Goal: Task Accomplishment & Management: Manage account settings

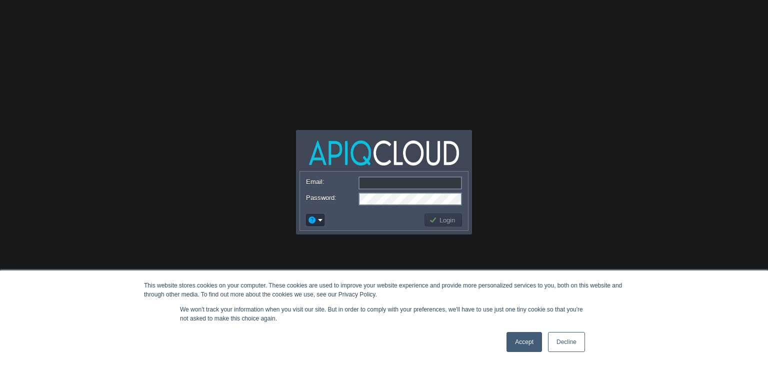
click at [531, 343] on link "Accept" at bounding box center [523, 342] width 35 height 20
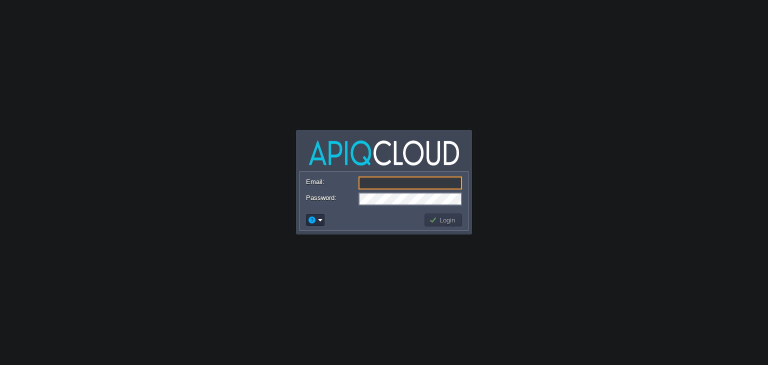
click at [316, 222] on button "button" at bounding box center [311, 219] width 9 height 9
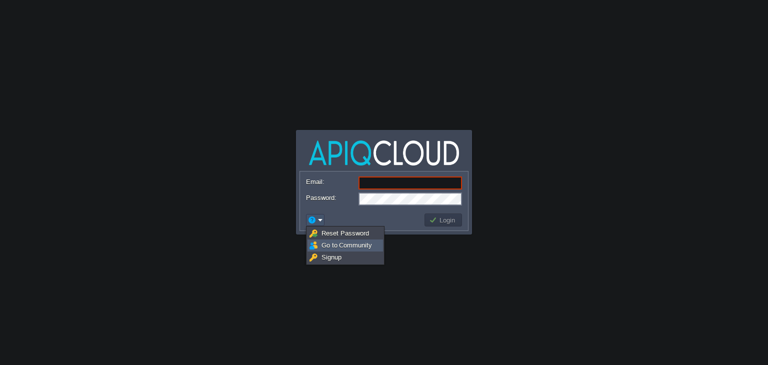
click at [322, 256] on span "Signup" at bounding box center [331, 256] width 20 height 7
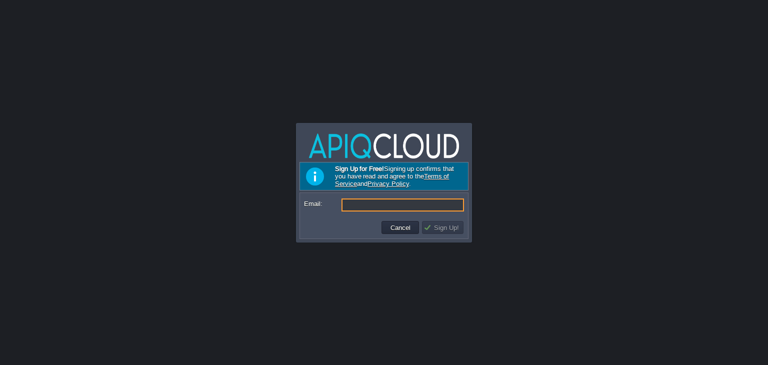
click at [365, 205] on input "Email:" at bounding box center [402, 204] width 122 height 13
paste input "[EMAIL_ADDRESS]"
type input "[EMAIL_ADDRESS]"
click at [444, 228] on button "Sign Up!" at bounding box center [442, 227] width 38 height 9
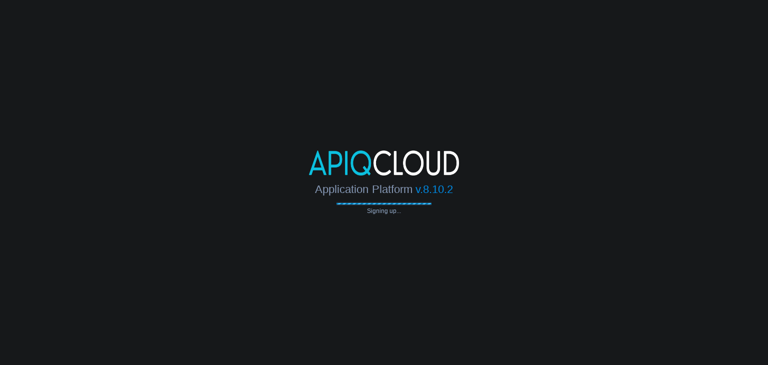
type input "[EMAIL_ADDRESS]"
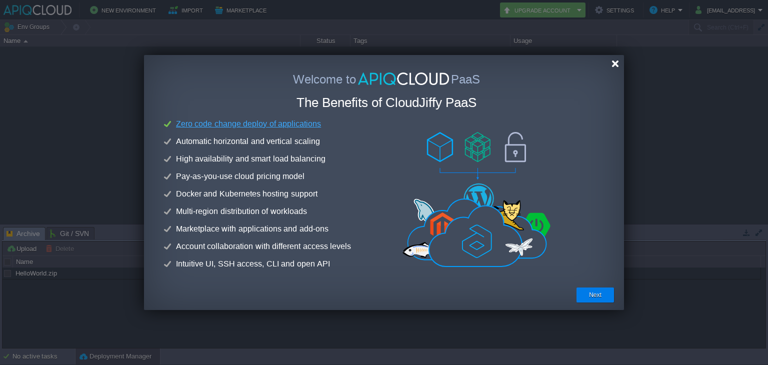
click at [614, 62] on div at bounding box center [614, 63] width 7 height 7
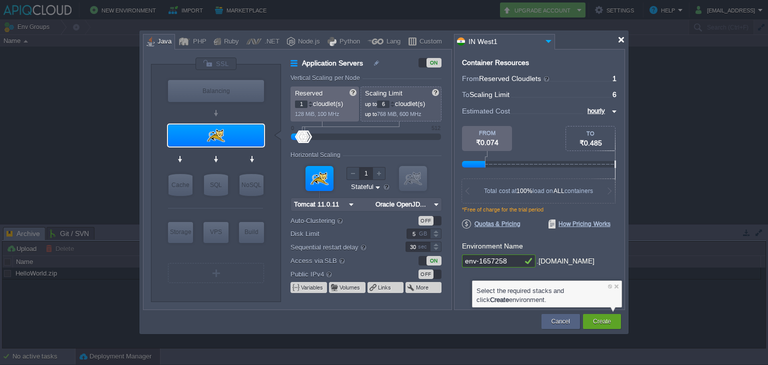
click at [620, 41] on div at bounding box center [620, 39] width 7 height 7
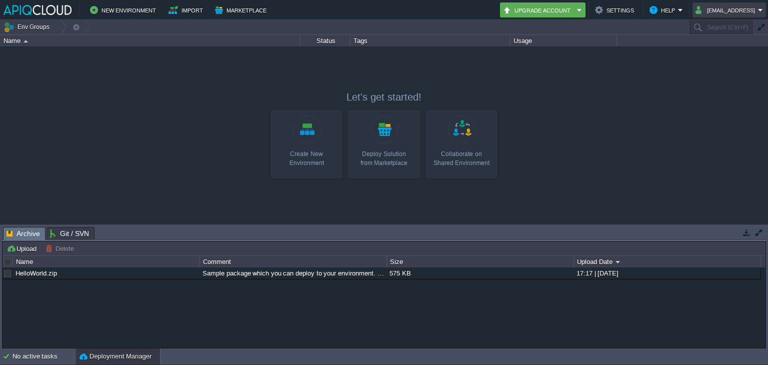
click at [748, 6] on button "[EMAIL_ADDRESS]" at bounding box center [726, 10] width 62 height 12
click at [748, 7] on button "[EMAIL_ADDRESS]" at bounding box center [726, 10] width 62 height 12
click at [756, 9] on button "[EMAIL_ADDRESS]" at bounding box center [726, 10] width 62 height 12
click at [713, 53] on span "Sign out" at bounding box center [715, 52] width 24 height 7
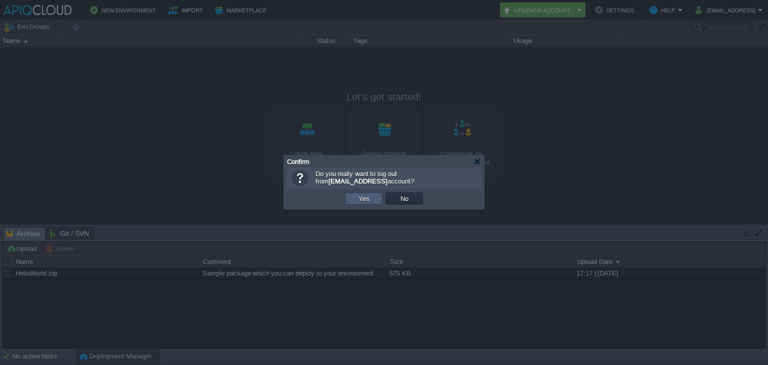
click at [357, 197] on button "Yes" at bounding box center [363, 198] width 17 height 9
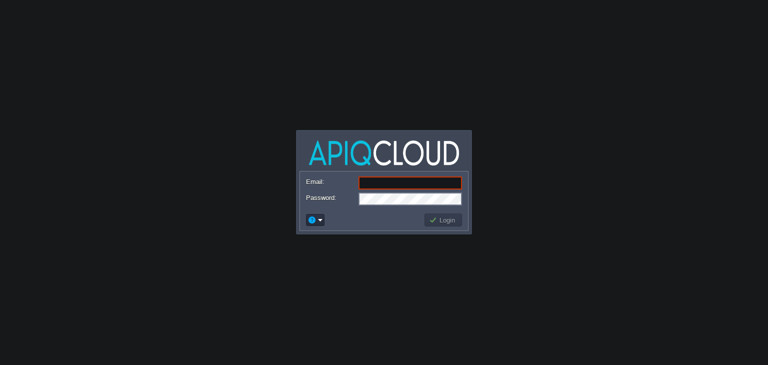
paste input "[EMAIL_ADDRESS]"
type input "[EMAIL_ADDRESS]"
click at [442, 220] on button "Login" at bounding box center [443, 219] width 29 height 9
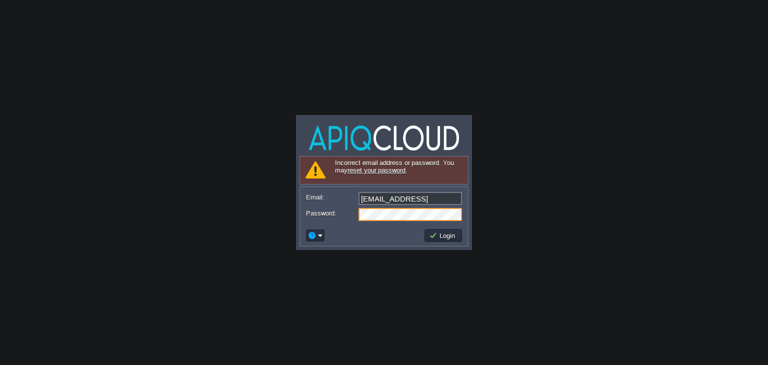
click at [366, 172] on link "reset your password" at bounding box center [376, 169] width 58 height 7
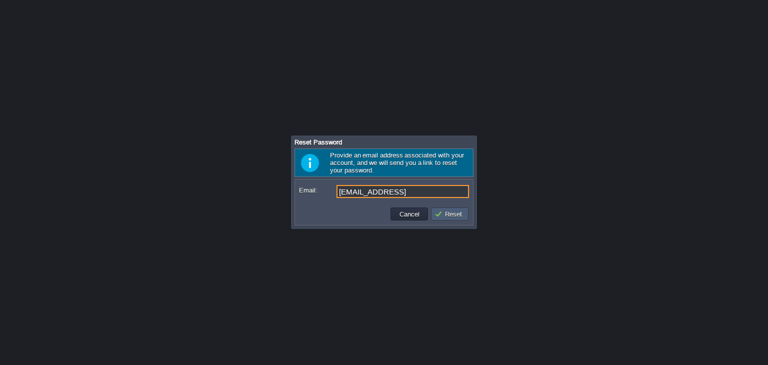
click at [443, 212] on button "Reset" at bounding box center [449, 213] width 30 height 9
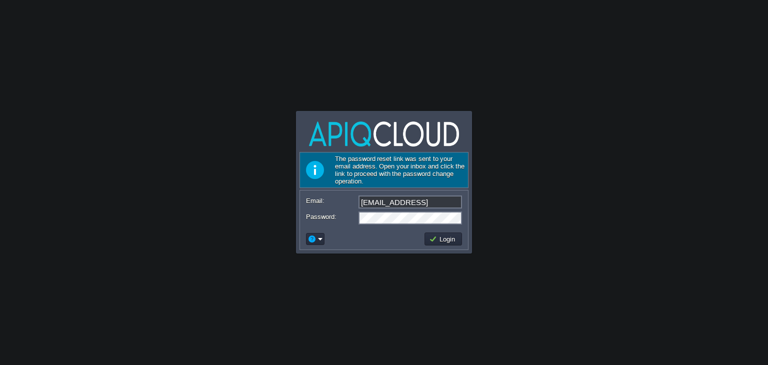
click at [452, 244] on td "Login" at bounding box center [442, 238] width 37 height 13
